Goal: Information Seeking & Learning: Understand process/instructions

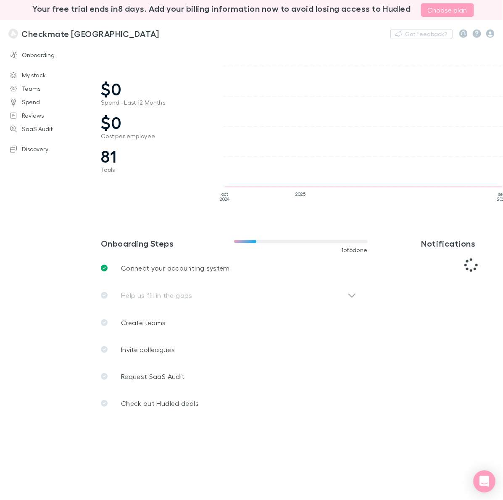
scroll to position [0, 113]
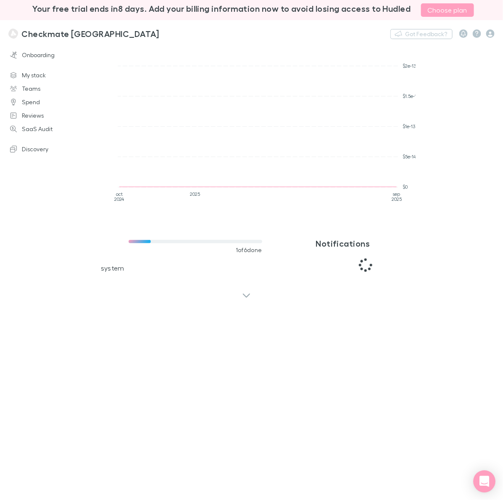
click at [485, 476] on icon "Open Intercom Messenger" at bounding box center [484, 481] width 11 height 11
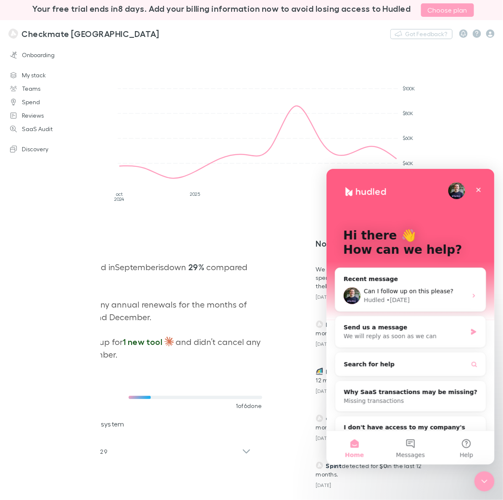
scroll to position [0, 0]
click at [407, 288] on span "Can I follow up on this please?" at bounding box center [408, 290] width 90 height 7
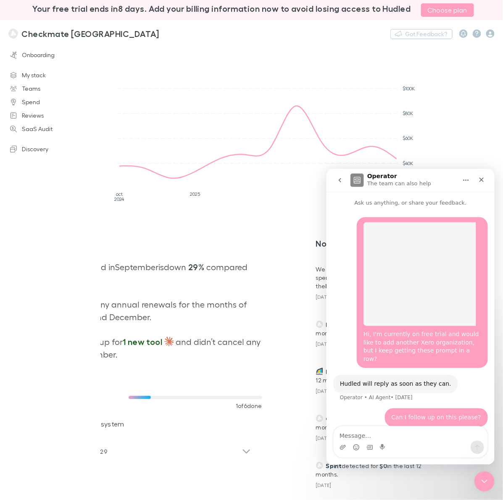
scroll to position [1, 0]
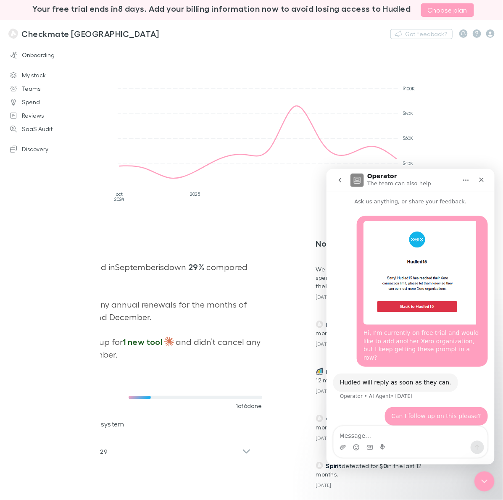
click at [352, 183] on img "Intercom messenger" at bounding box center [356, 179] width 13 height 13
click at [465, 179] on icon "Home" at bounding box center [465, 179] width 7 height 7
click at [337, 177] on icon "go back" at bounding box center [339, 179] width 7 height 7
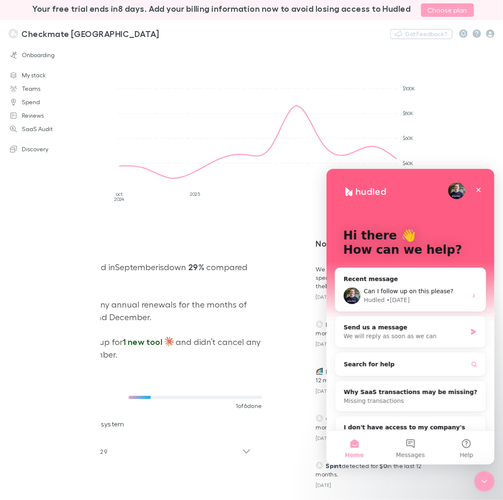
click at [442, 375] on div "Search for help" at bounding box center [410, 364] width 150 height 24
click at [421, 366] on button "Search for help" at bounding box center [410, 364] width 144 height 17
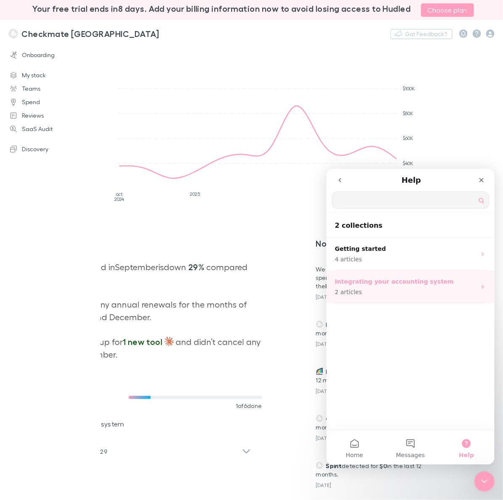
click at [424, 287] on p "2 articles" at bounding box center [404, 291] width 141 height 9
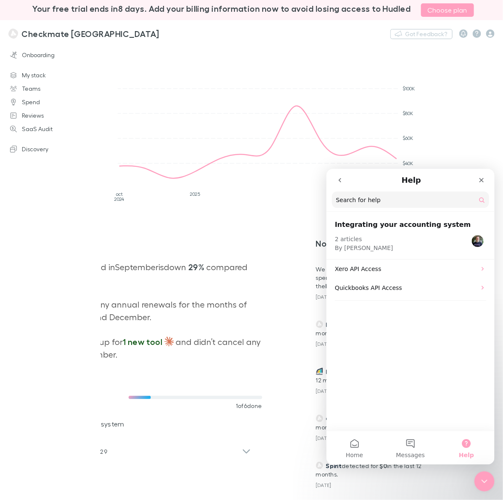
click at [469, 444] on button "Help" at bounding box center [466, 448] width 56 height 34
click at [344, 268] on p "Xero API Access" at bounding box center [404, 268] width 141 height 9
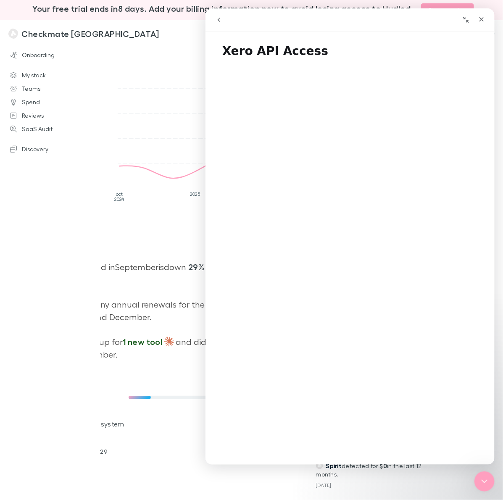
click at [217, 18] on icon "go back" at bounding box center [218, 19] width 7 height 7
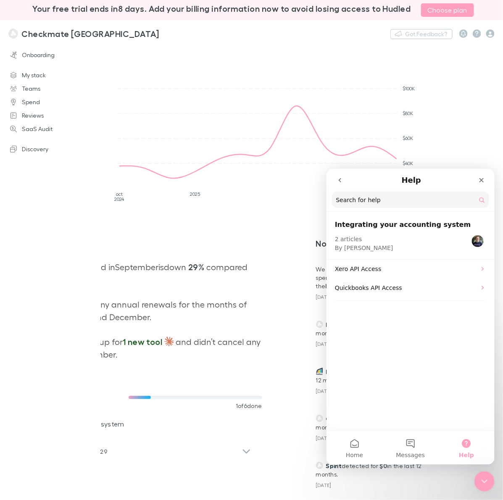
click at [340, 181] on icon "go back" at bounding box center [339, 180] width 3 height 4
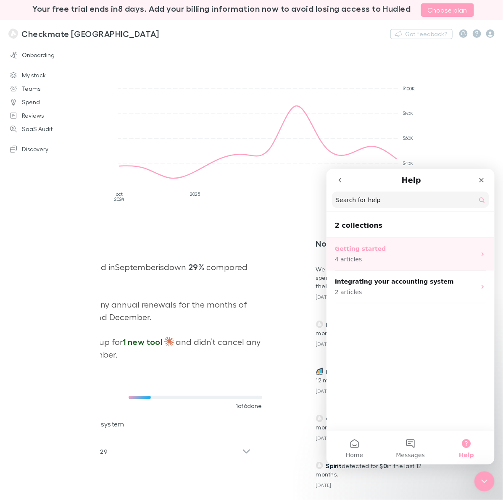
click at [377, 248] on p "Getting started" at bounding box center [404, 248] width 141 height 9
